Goal: Transaction & Acquisition: Obtain resource

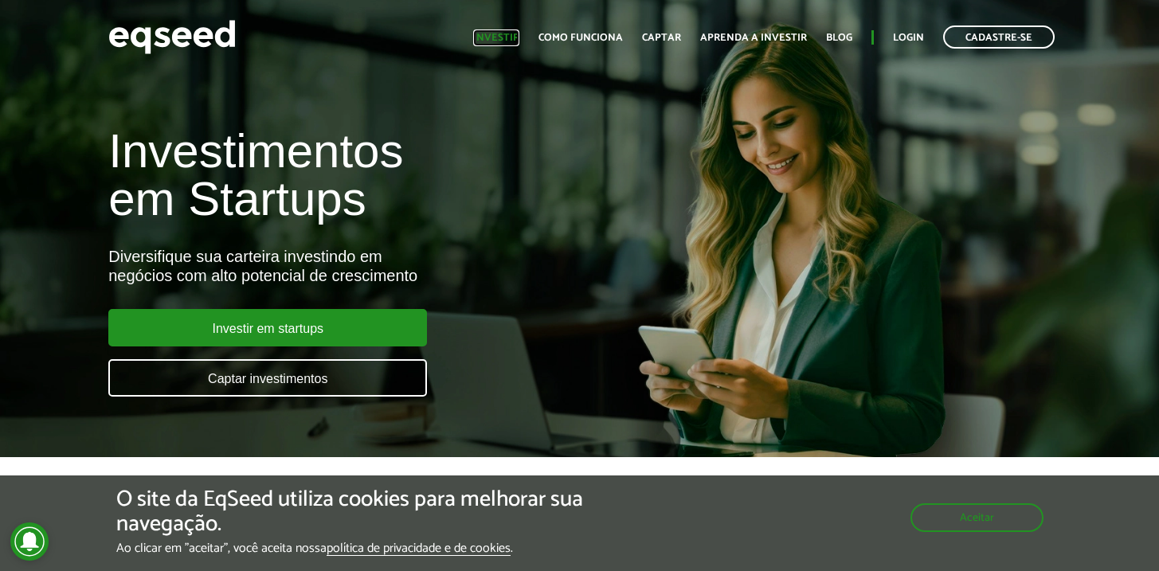
click at [498, 37] on link "Investir" at bounding box center [496, 38] width 46 height 10
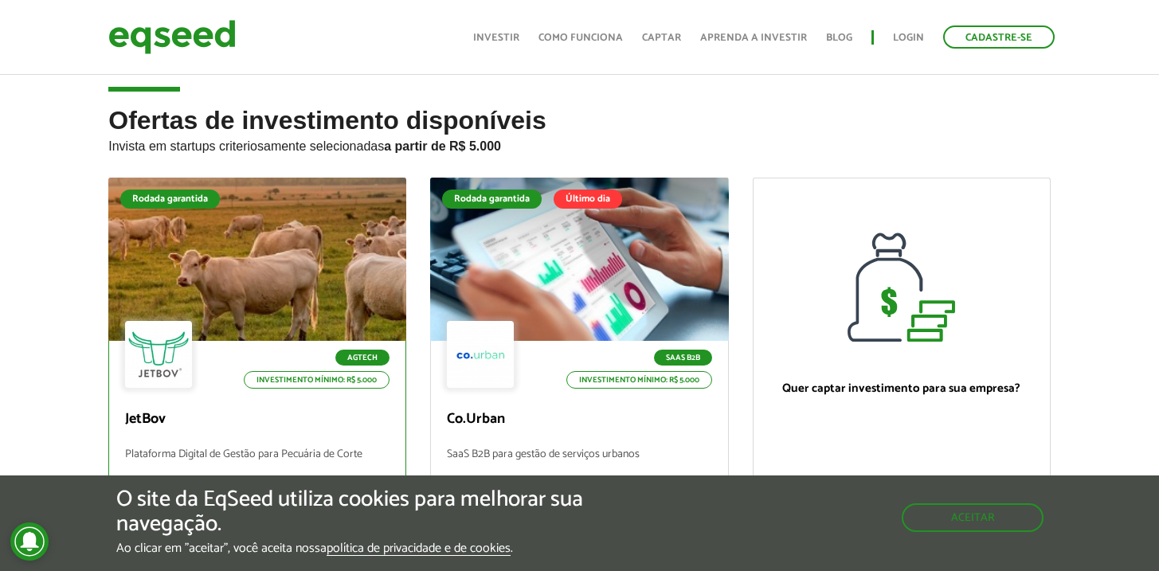
scroll to position [101, 0]
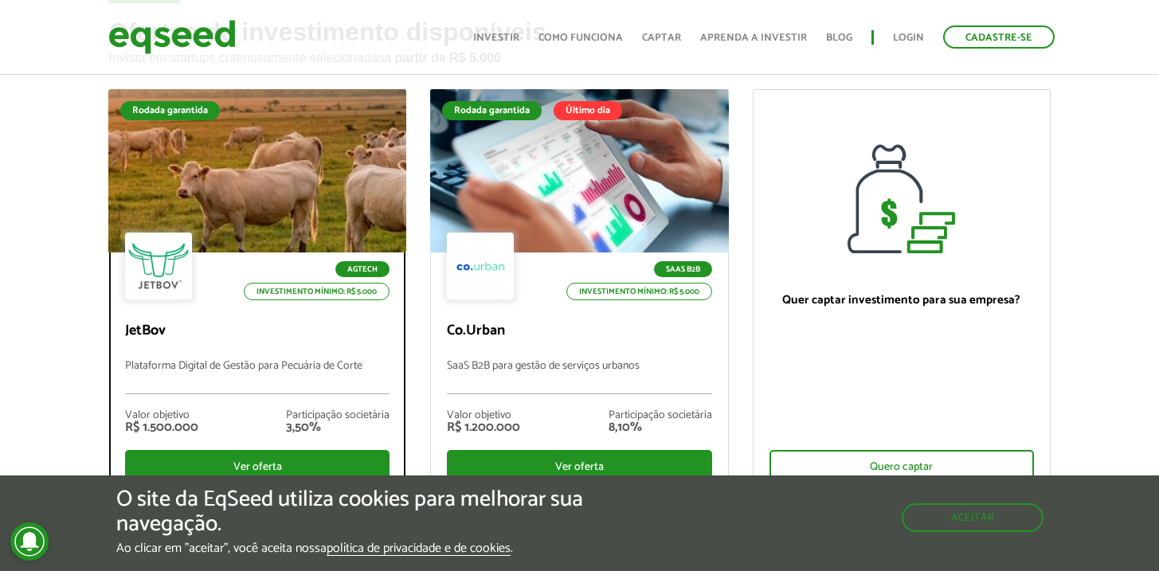
click at [262, 183] on div at bounding box center [258, 171] width 358 height 196
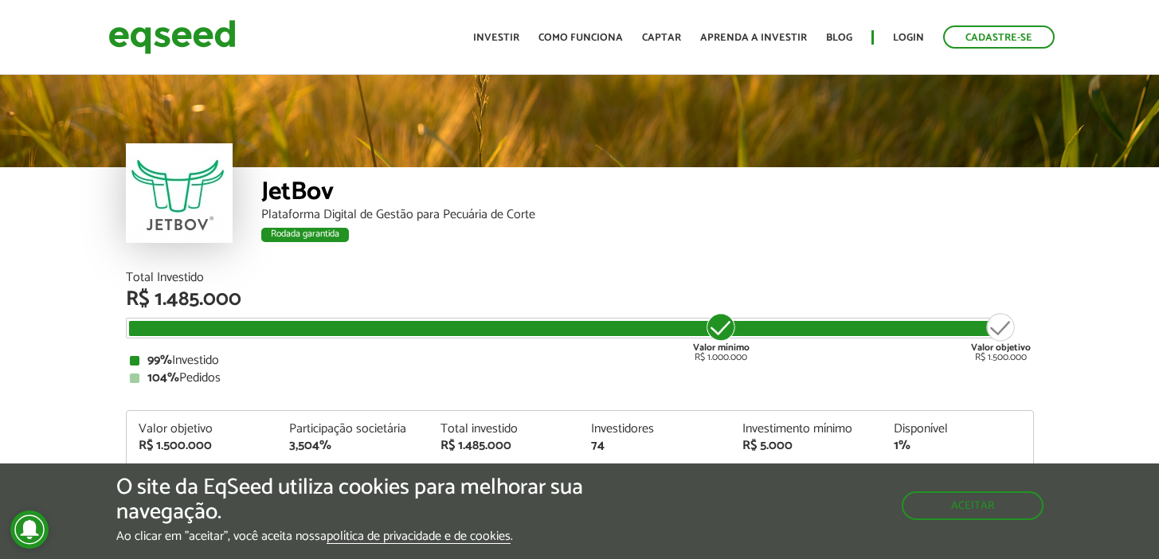
scroll to position [1887, 0]
